Goal: Entertainment & Leisure: Browse casually

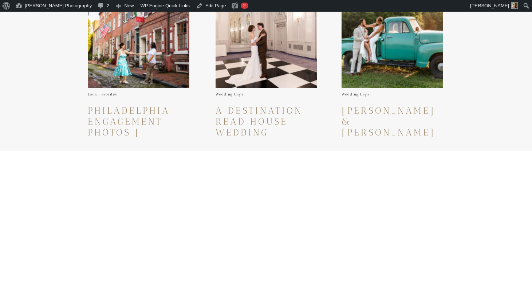
scroll to position [283, 0]
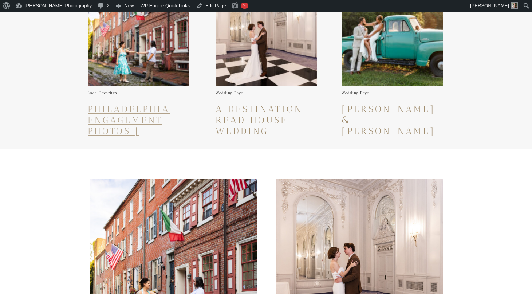
click at [124, 109] on link "Philadelphia Engagement Photos | [PERSON_NAME] and [PERSON_NAME] in Society Hill" at bounding box center [135, 141] width 95 height 76
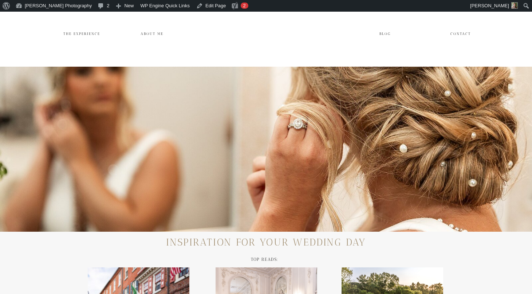
scroll to position [283, 0]
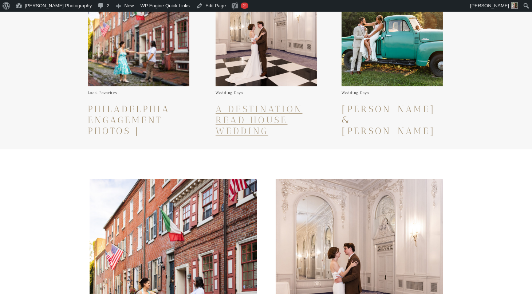
click at [259, 109] on link "A Destination Read House Wedding Reception and Garden Ceremony" at bounding box center [261, 136] width 91 height 66
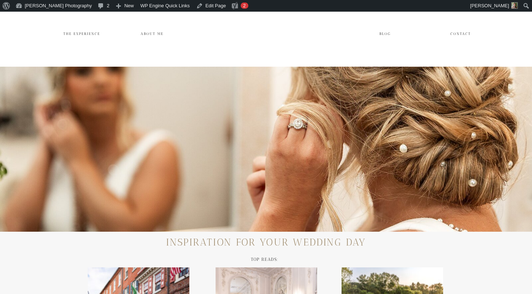
scroll to position [283, 0]
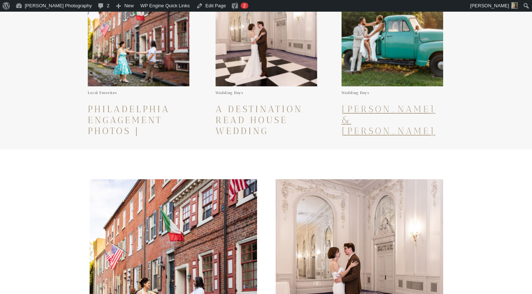
click at [387, 119] on link "[PERSON_NAME] & [PERSON_NAME] Radiant Summer Lancaster Barn Wedding" at bounding box center [392, 141] width 100 height 76
